Goal: Transaction & Acquisition: Download file/media

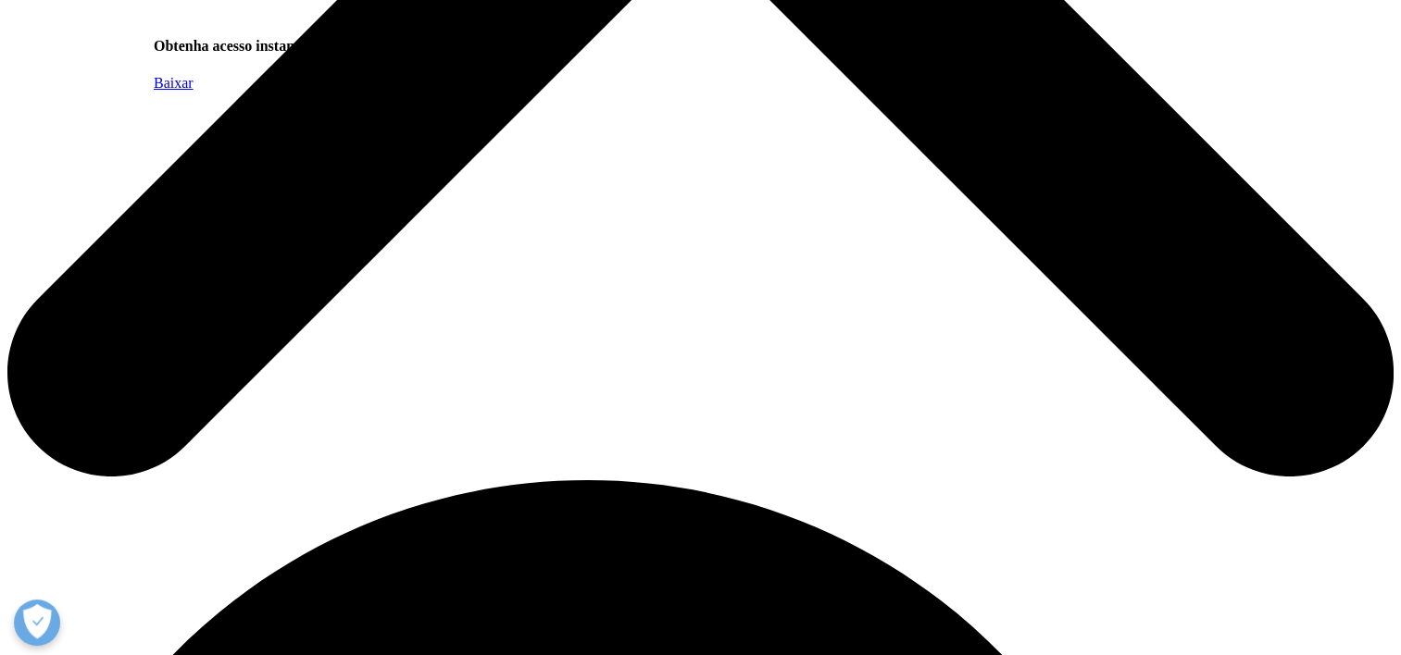
scroll to position [926, 0]
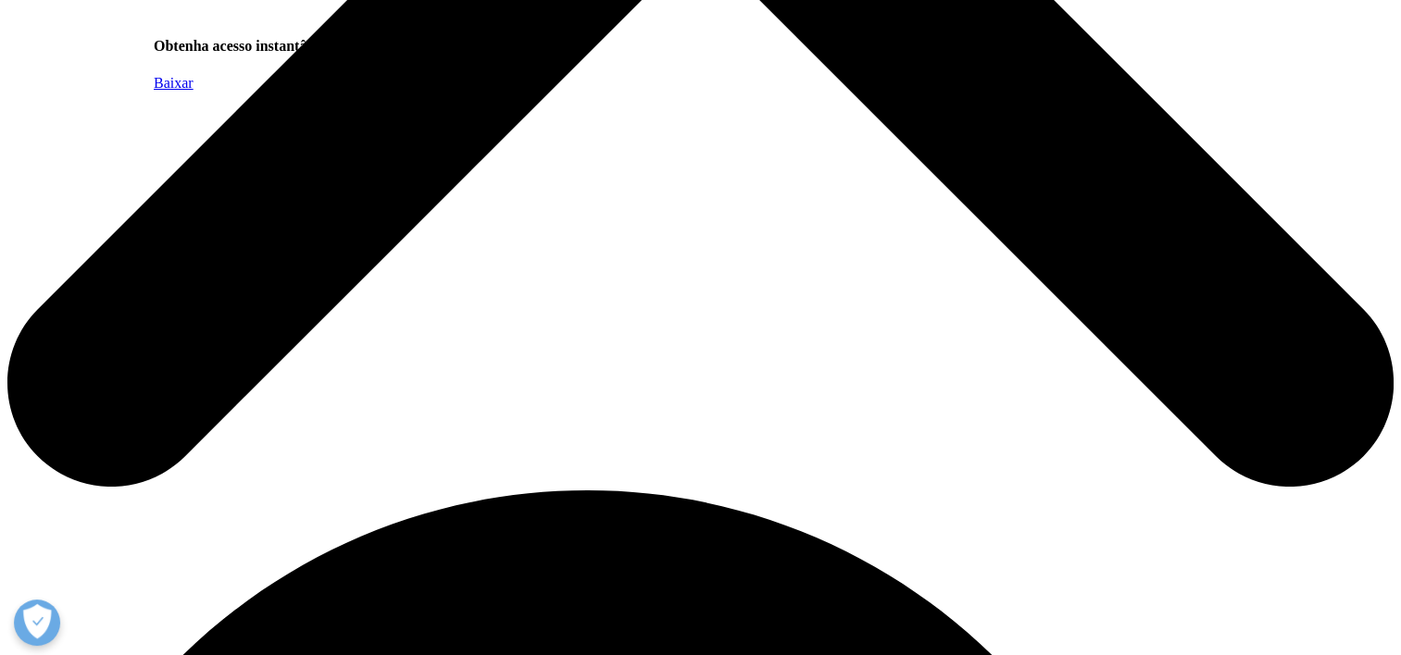
click at [193, 91] on span "Baixar" at bounding box center [174, 83] width 40 height 16
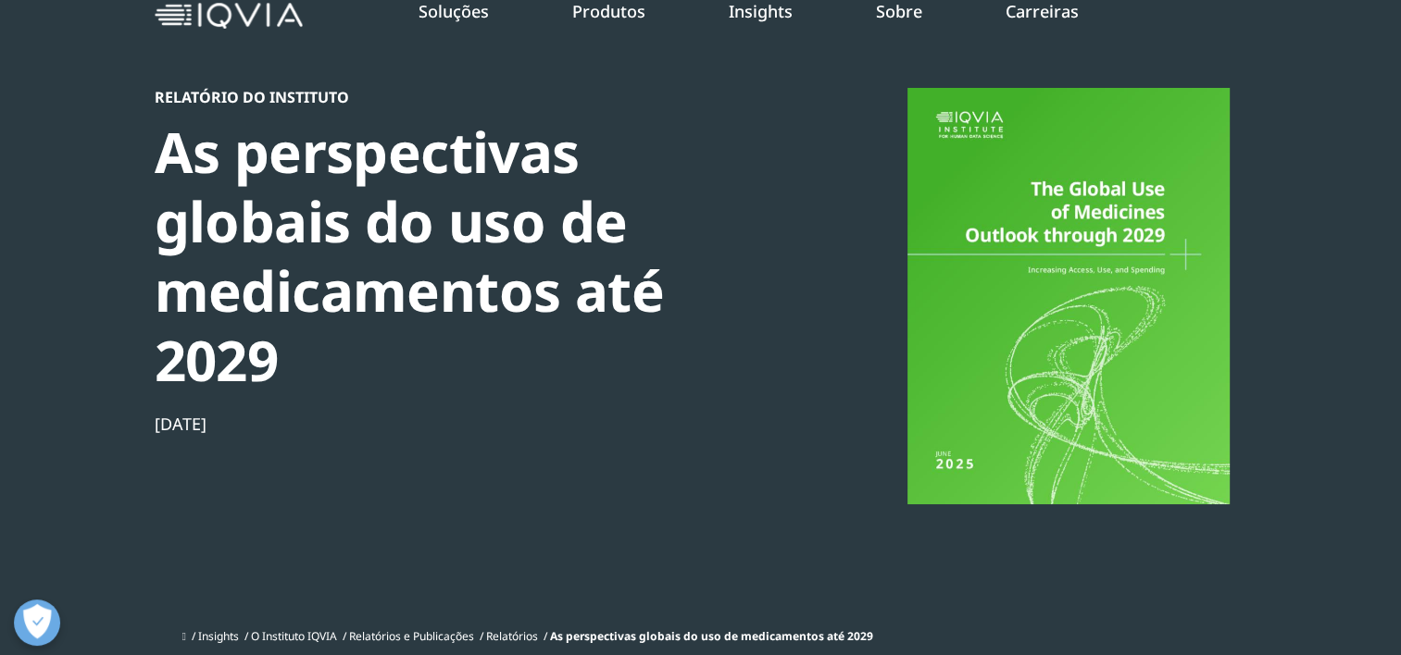
scroll to position [0, 0]
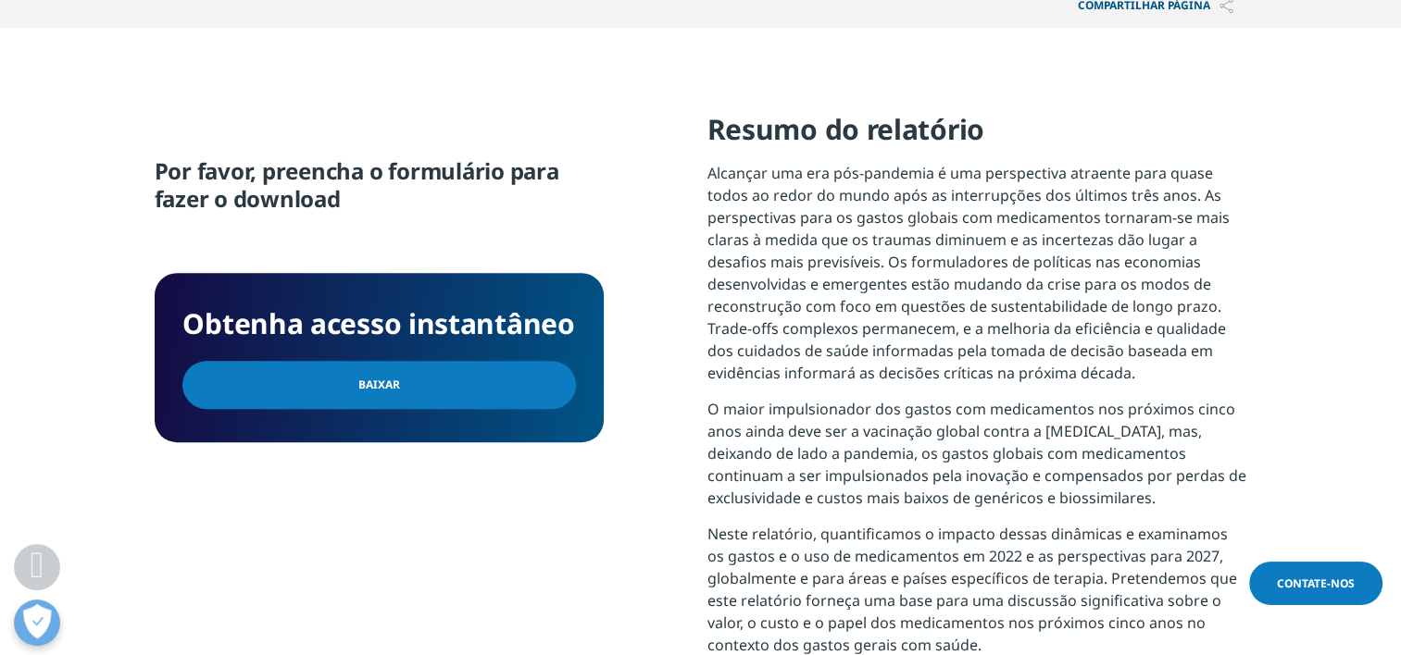
scroll to position [741, 0]
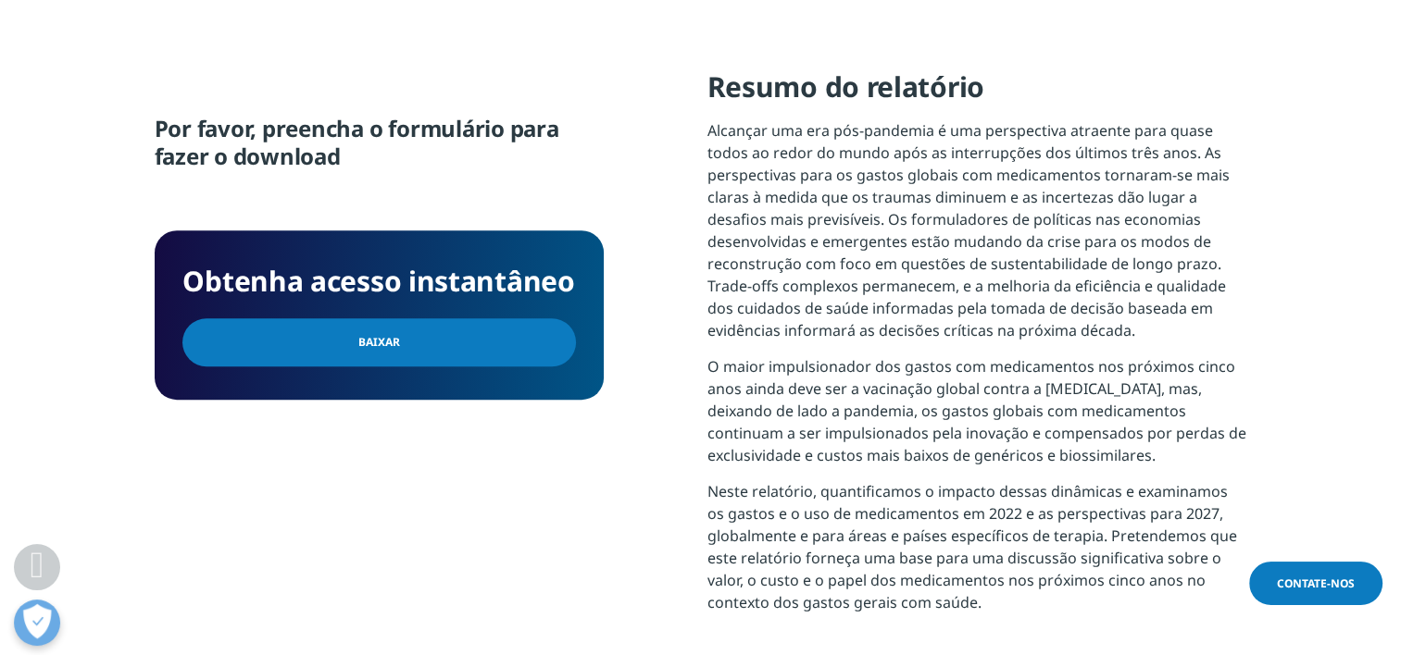
click at [359, 343] on span "Baixar" at bounding box center [379, 342] width 42 height 20
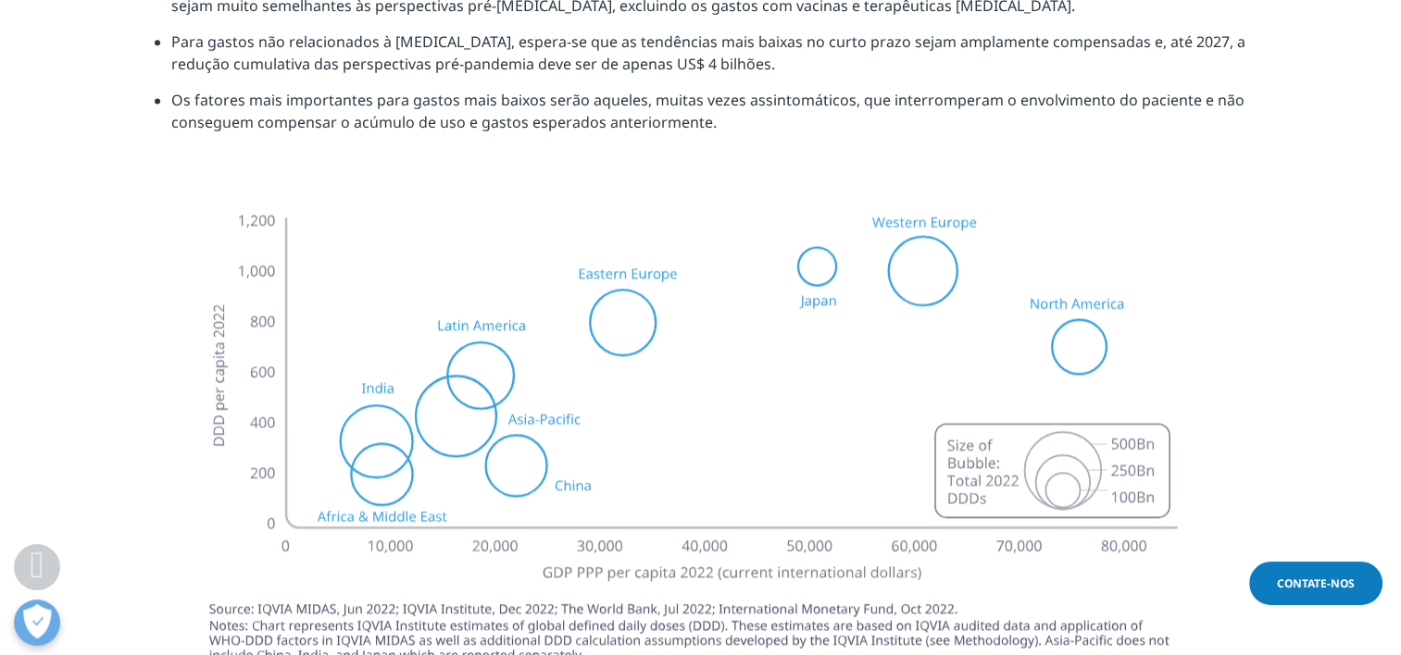
scroll to position [2777, 0]
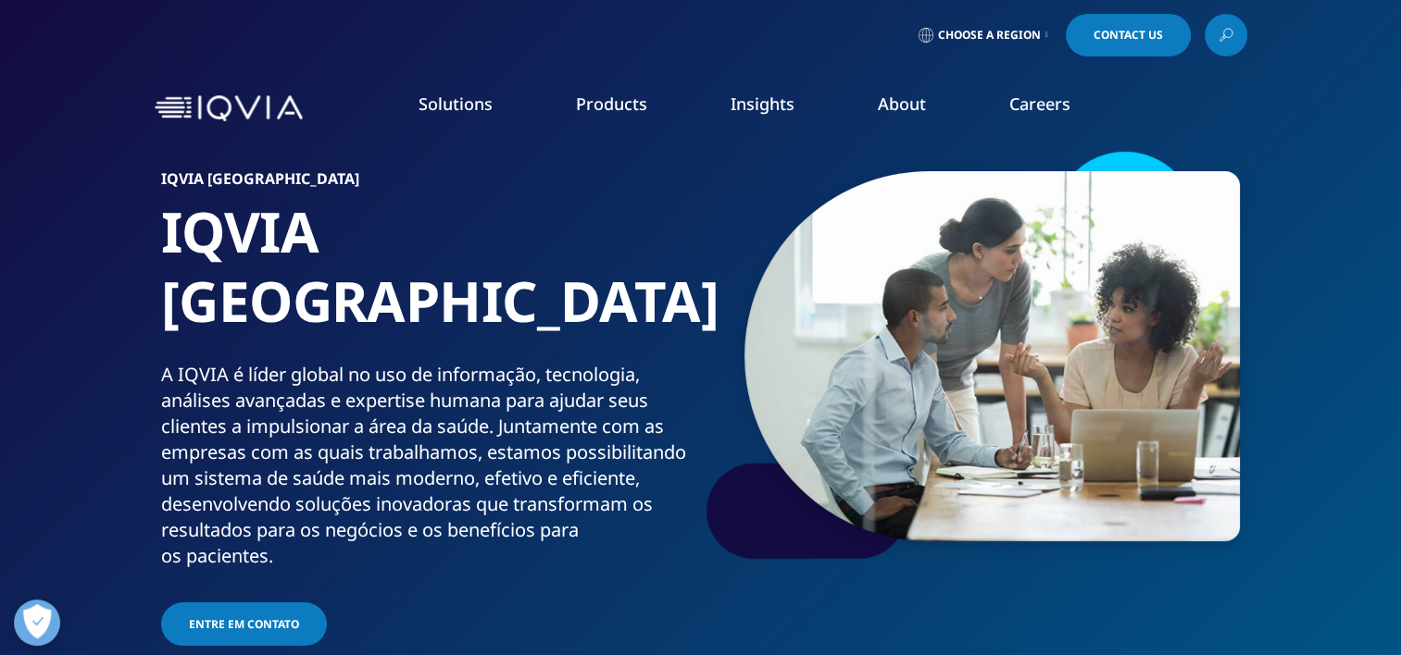
click at [1226, 30] on icon at bounding box center [1225, 35] width 15 height 24
